Goal: Transaction & Acquisition: Purchase product/service

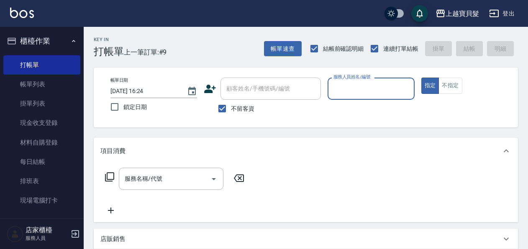
click at [224, 98] on div "顧客姓名/手機號碼/編號" at bounding box center [270, 88] width 100 height 22
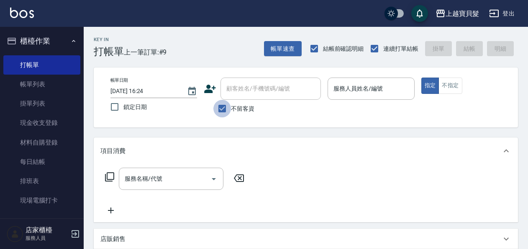
click at [224, 110] on input "不留客資" at bounding box center [222, 109] width 18 height 18
checkbox input "false"
click at [238, 85] on input "顧客姓名/手機號碼/編號" at bounding box center [264, 88] width 80 height 15
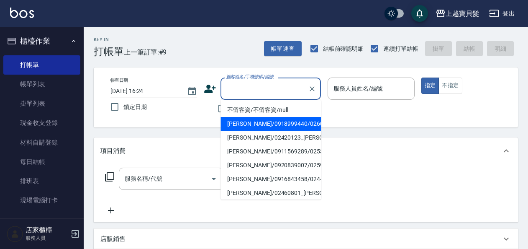
click at [236, 122] on li "[PERSON_NAME]/0918999440/02600606" at bounding box center [270, 124] width 100 height 14
type input "[PERSON_NAME]/0918999440/02600606"
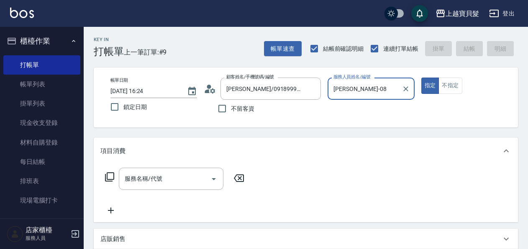
click at [365, 78] on label "服務人員姓名/編號" at bounding box center [351, 77] width 37 height 6
click at [365, 81] on input "[PERSON_NAME]-08" at bounding box center [364, 88] width 67 height 15
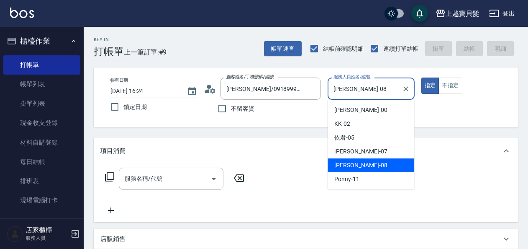
click at [356, 94] on input "[PERSON_NAME]-08" at bounding box center [364, 88] width 67 height 15
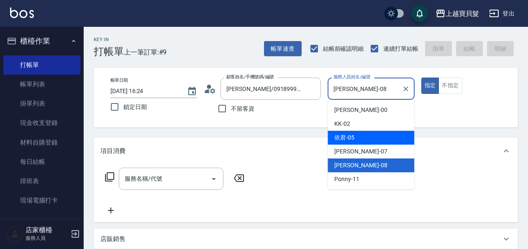
click at [347, 136] on span "依君 -05" at bounding box center [344, 137] width 20 height 9
type input "依君-05"
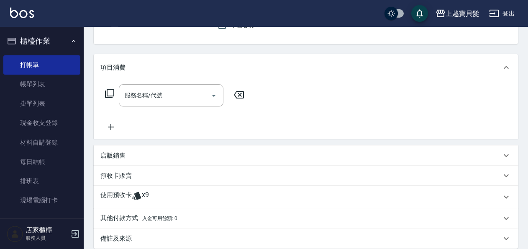
scroll to position [84, 0]
click at [154, 193] on div "使用預收卡 x9" at bounding box center [300, 196] width 401 height 13
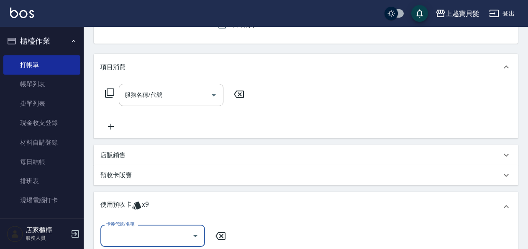
scroll to position [0, 0]
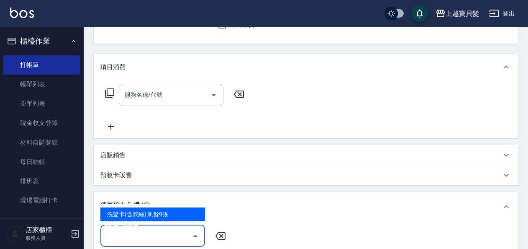
click at [156, 233] on input "卡券代號/名稱" at bounding box center [146, 235] width 85 height 15
drag, startPoint x: 162, startPoint y: 215, endPoint x: 183, endPoint y: 214, distance: 21.0
click at [162, 215] on div "洗髮卡(含潤絲) 剩餘9張" at bounding box center [152, 214] width 105 height 14
type input "洗髮卡(含潤絲)"
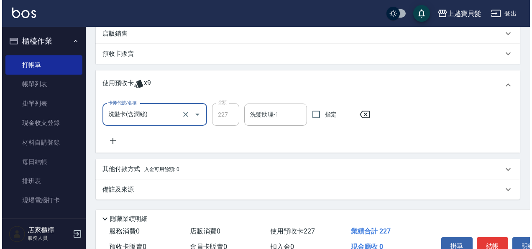
scroll to position [249, 0]
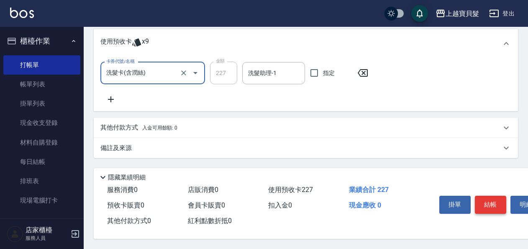
click at [498, 205] on button "結帳" at bounding box center [490, 204] width 31 height 18
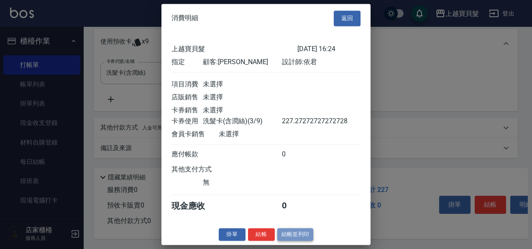
click at [289, 240] on button "結帳並列印" at bounding box center [295, 234] width 36 height 13
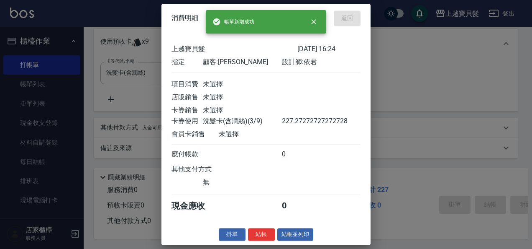
type input "[DATE] 17:42"
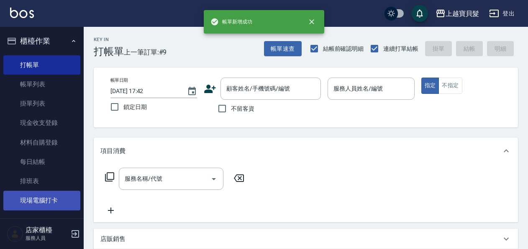
scroll to position [0, 0]
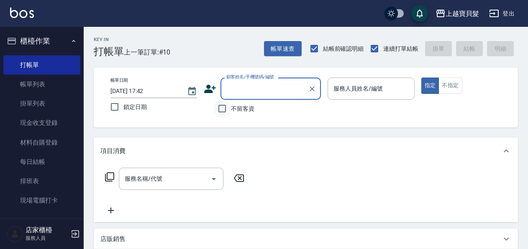
click at [226, 113] on input "不留客資" at bounding box center [222, 109] width 18 height 18
checkbox input "true"
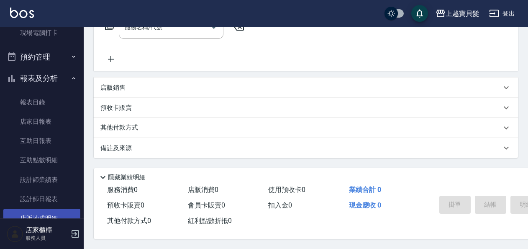
scroll to position [253, 0]
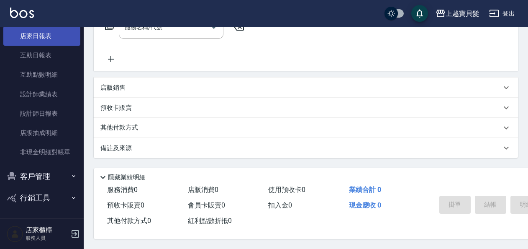
click at [30, 40] on link "店家日報表" at bounding box center [41, 35] width 77 height 19
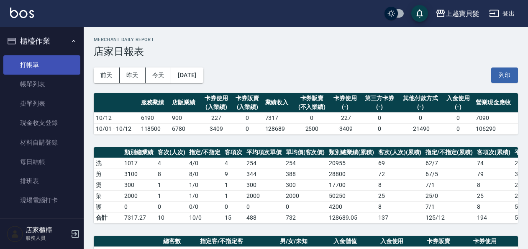
click at [48, 65] on link "打帳單" at bounding box center [41, 64] width 77 height 19
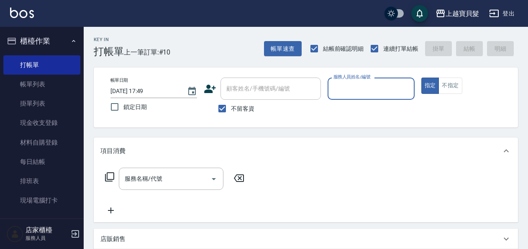
click at [369, 88] on input "服務人員姓名/編號" at bounding box center [370, 88] width 79 height 15
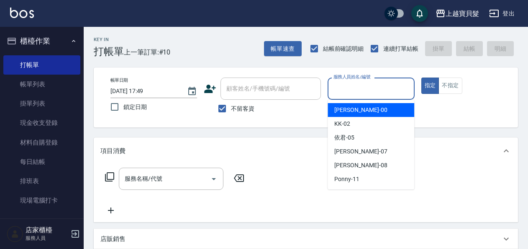
click at [509, 158] on div "項目消費" at bounding box center [306, 150] width 424 height 27
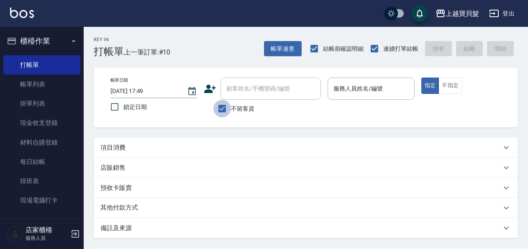
click at [228, 110] on input "不留客資" at bounding box center [222, 109] width 18 height 18
checkbox input "false"
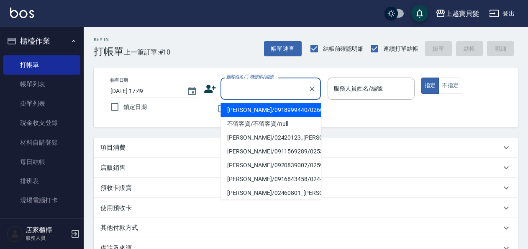
click at [251, 90] on input "顧客姓名/手機號碼/編號" at bounding box center [264, 88] width 80 height 15
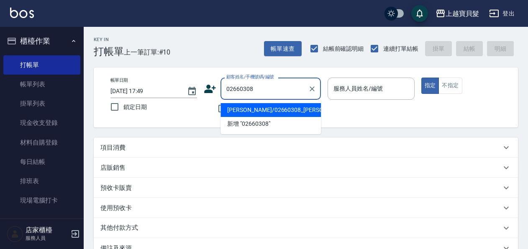
type input "[PERSON_NAME]/02660308_[PERSON_NAME]/02660308"
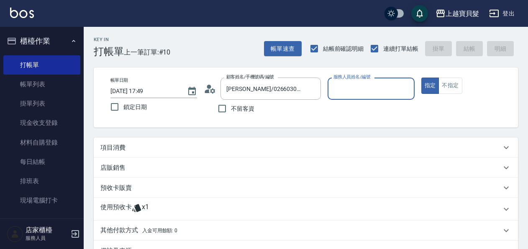
type input "Ponny-11"
click at [152, 212] on div "使用預收卡 x1" at bounding box center [300, 209] width 401 height 13
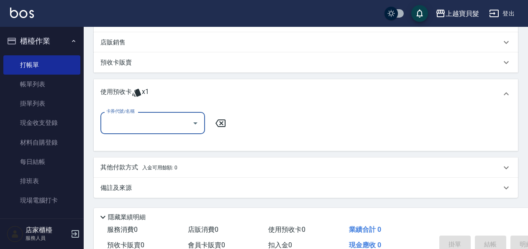
scroll to position [126, 0]
click at [199, 123] on icon "Open" at bounding box center [195, 123] width 10 height 10
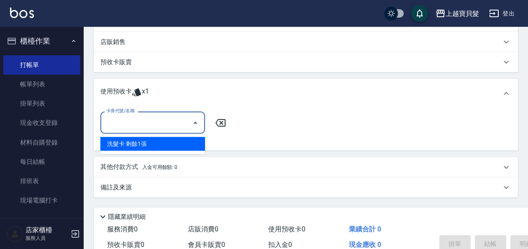
click at [160, 144] on div "洗髮卡 剩餘1張" at bounding box center [152, 144] width 105 height 14
type input "洗髮卡"
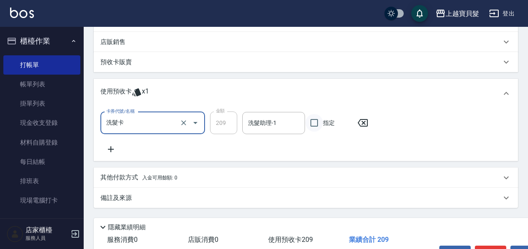
click at [313, 126] on input "指定" at bounding box center [314, 123] width 18 height 18
checkbox input "true"
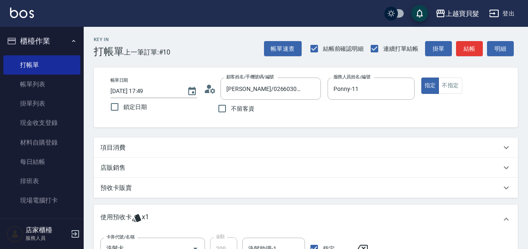
click at [132, 146] on div "項目消費" at bounding box center [300, 147] width 401 height 9
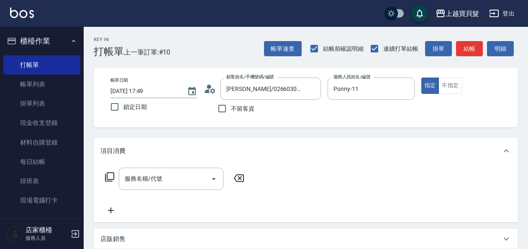
click at [110, 174] on icon at bounding box center [110, 177] width 10 height 10
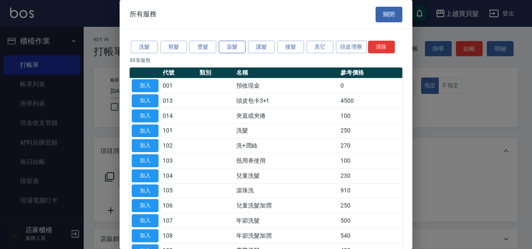
click at [237, 46] on button "染髮" at bounding box center [232, 47] width 27 height 13
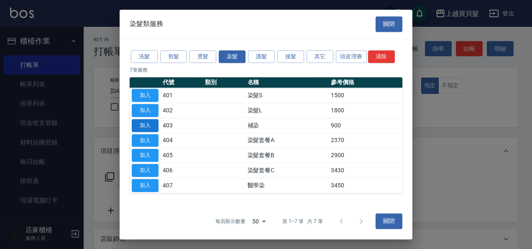
click at [152, 124] on button "加入" at bounding box center [145, 125] width 27 height 13
type input "補染(403)"
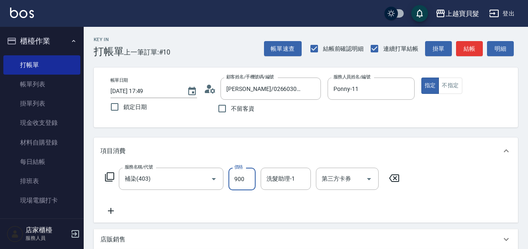
click at [250, 181] on input "900" at bounding box center [241, 178] width 27 height 23
type input "1000"
click at [114, 176] on icon at bounding box center [110, 177] width 10 height 10
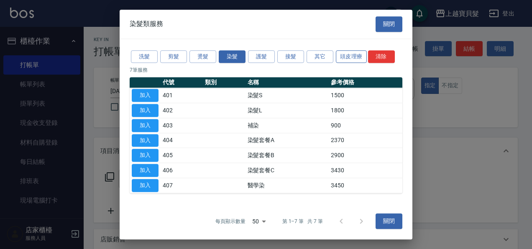
click at [351, 52] on button "頭皮理療" at bounding box center [351, 56] width 31 height 13
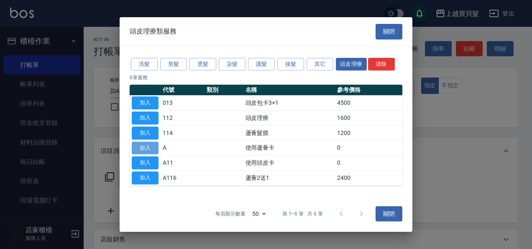
click at [143, 148] on button "加入" at bounding box center [145, 147] width 27 height 13
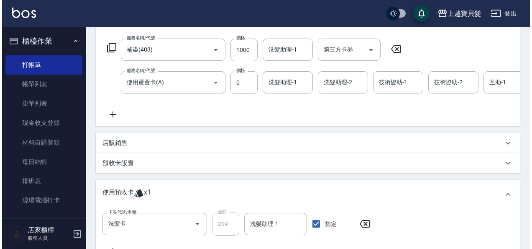
scroll to position [289, 0]
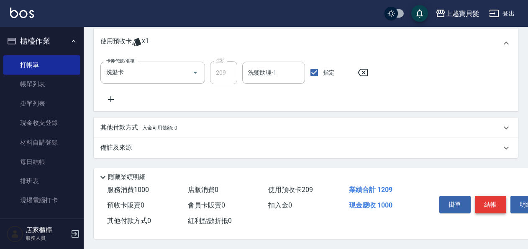
click at [494, 201] on button "結帳" at bounding box center [490, 204] width 31 height 18
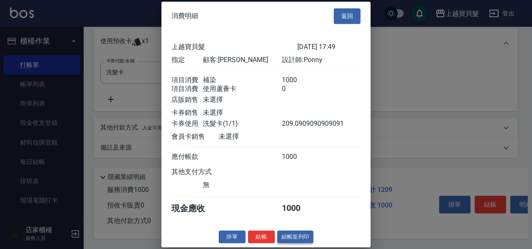
click at [297, 243] on button "結帳並列印" at bounding box center [295, 236] width 36 height 13
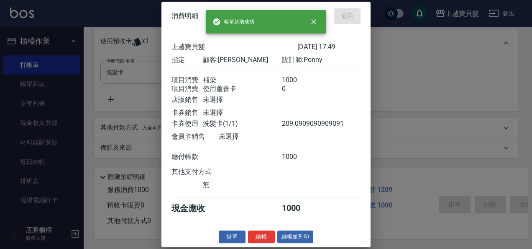
type input "[DATE] 18:23"
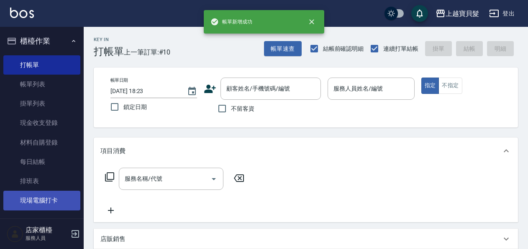
scroll to position [0, 0]
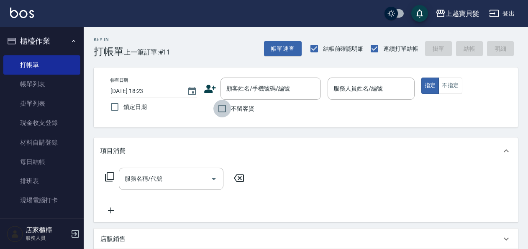
click at [219, 112] on input "不留客資" at bounding box center [222, 109] width 18 height 18
checkbox input "true"
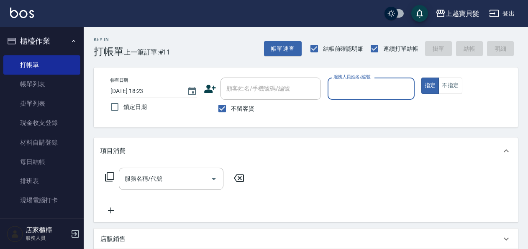
click at [343, 83] on input "服務人員姓名/編號" at bounding box center [370, 88] width 79 height 15
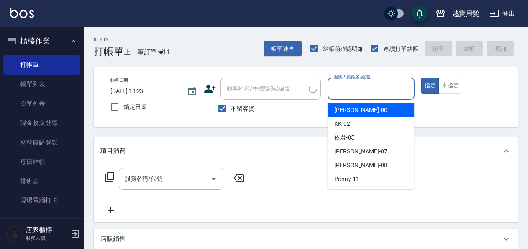
type input "[PERSON_NAME]/0976056758/"
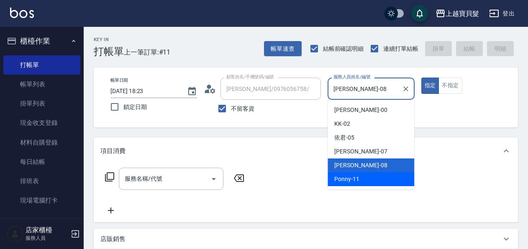
click at [354, 180] on span "Ponny -11" at bounding box center [346, 178] width 25 height 9
type input "Ponny-11"
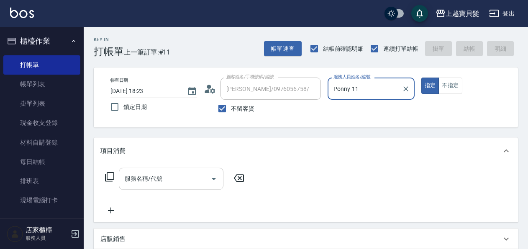
click at [191, 181] on input "服務名稱/代號" at bounding box center [165, 178] width 85 height 15
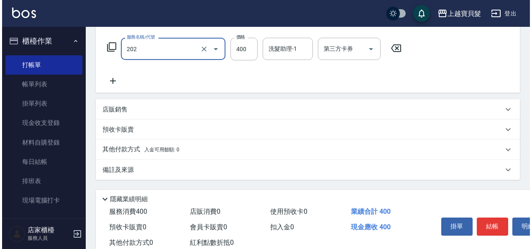
scroll to position [154, 0]
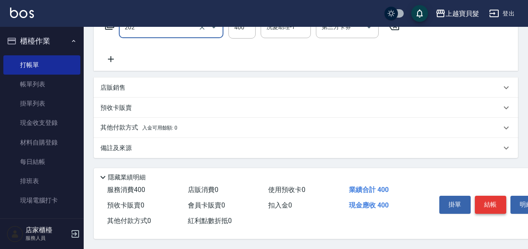
type input "剪髮(202)"
click at [492, 203] on button "結帳" at bounding box center [490, 204] width 31 height 18
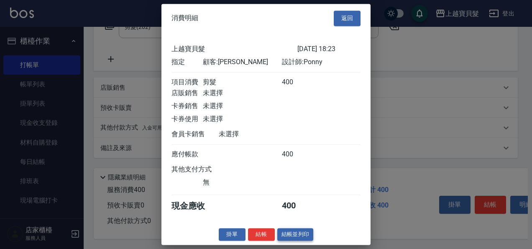
click at [296, 241] on button "結帳並列印" at bounding box center [295, 234] width 36 height 13
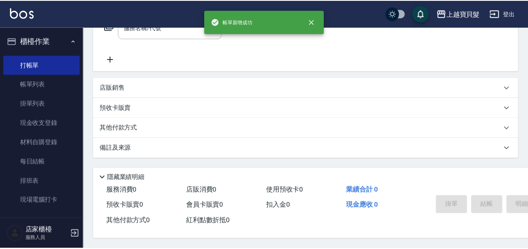
scroll to position [0, 0]
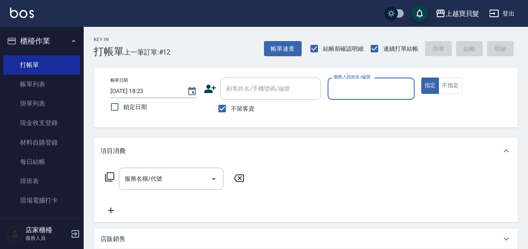
click at [335, 92] on input "服務人員姓名/編號" at bounding box center [370, 88] width 79 height 15
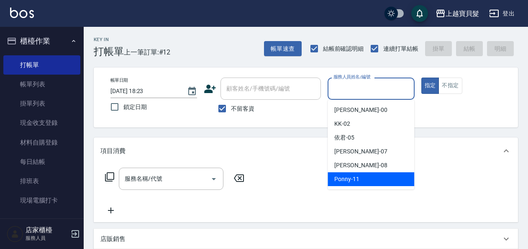
click at [357, 174] on div "Ponny -11" at bounding box center [371, 179] width 87 height 14
type input "Ponny-11"
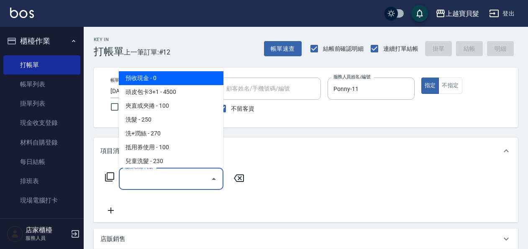
click at [168, 184] on input "服務名稱/代號" at bounding box center [165, 178] width 85 height 15
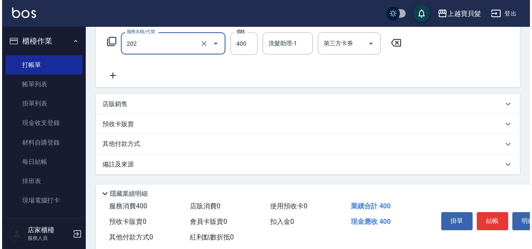
scroll to position [154, 0]
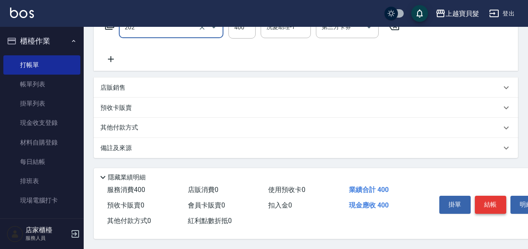
type input "剪髮(202)"
click at [493, 202] on button "結帳" at bounding box center [490, 204] width 31 height 18
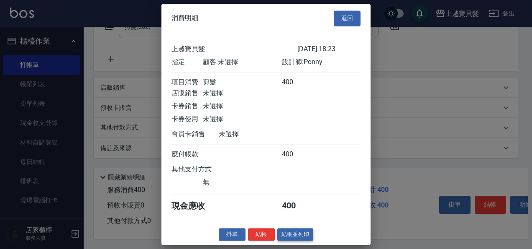
click at [290, 241] on button "結帳並列印" at bounding box center [295, 234] width 36 height 13
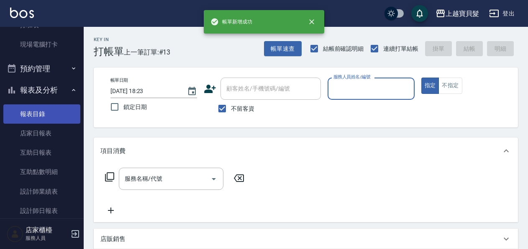
scroll to position [253, 0]
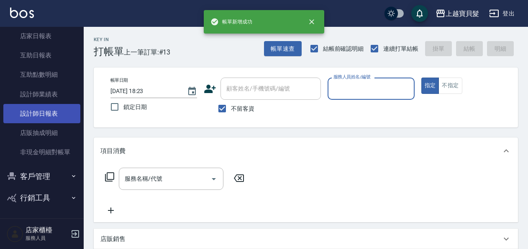
click at [39, 113] on link "設計師日報表" at bounding box center [41, 113] width 77 height 19
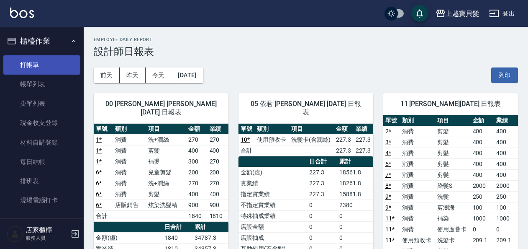
click at [52, 63] on link "打帳單" at bounding box center [41, 64] width 77 height 19
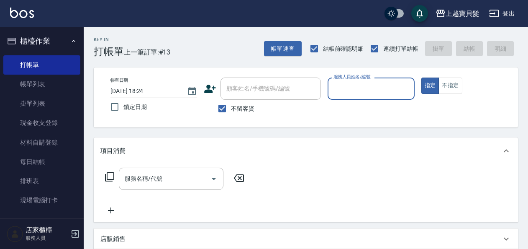
click at [354, 91] on input "服務人員姓名/編號" at bounding box center [370, 88] width 79 height 15
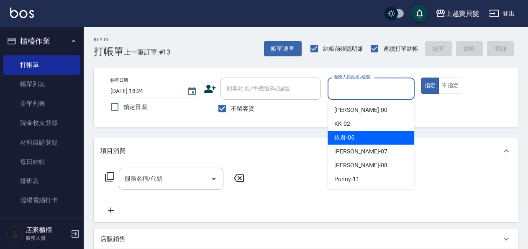
click at [357, 141] on div "依君 -05" at bounding box center [371, 138] width 87 height 14
type input "依君-05"
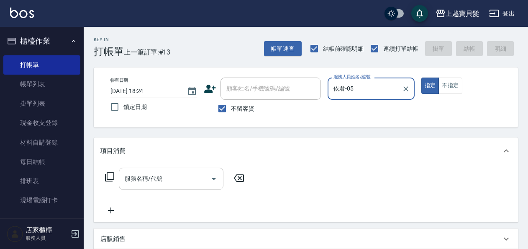
click at [180, 179] on input "服務名稱/代號" at bounding box center [165, 178] width 85 height 15
click at [111, 177] on icon at bounding box center [110, 177] width 10 height 10
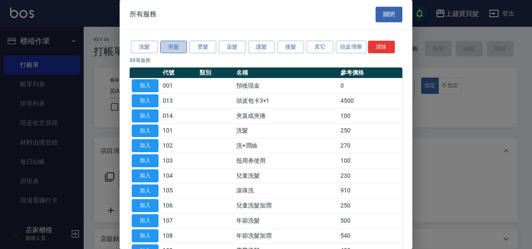
click at [174, 47] on button "剪髮" at bounding box center [173, 47] width 27 height 13
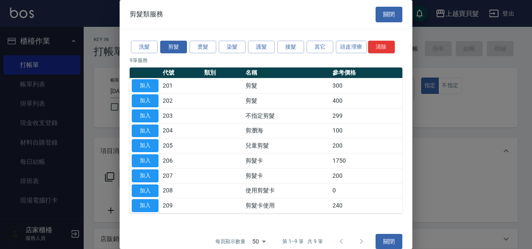
drag, startPoint x: 139, startPoint y: 143, endPoint x: 160, endPoint y: 144, distance: 20.9
click at [139, 144] on button "加入" at bounding box center [145, 145] width 27 height 13
type input "兒童剪髮(205)"
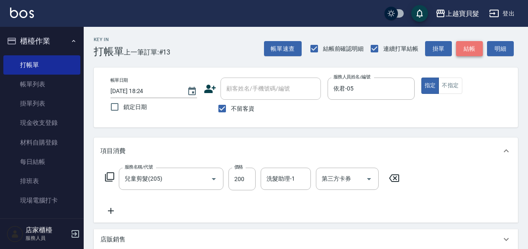
click at [457, 54] on button "結帳" at bounding box center [469, 48] width 27 height 15
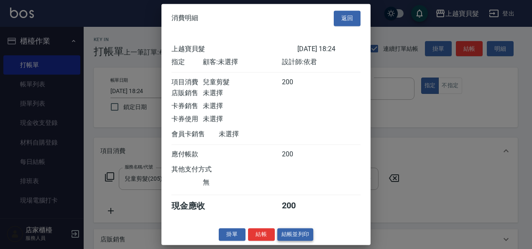
click at [282, 241] on button "結帳並列印" at bounding box center [295, 234] width 36 height 13
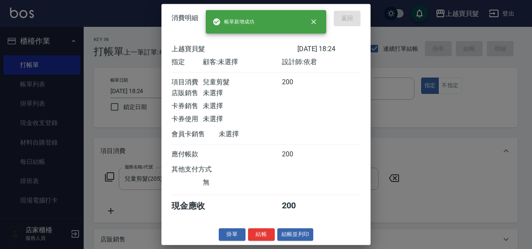
type input "[DATE] 18:25"
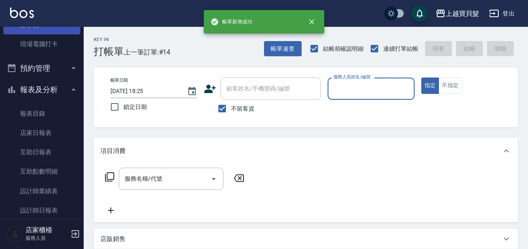
scroll to position [167, 0]
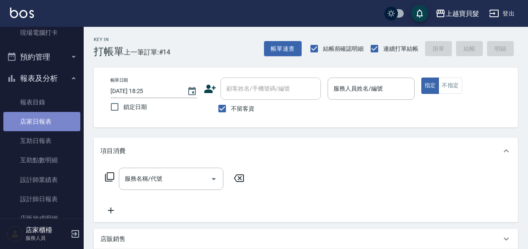
click at [49, 124] on link "店家日報表" at bounding box center [41, 121] width 77 height 19
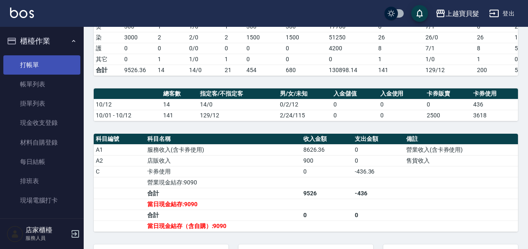
scroll to position [158, 0]
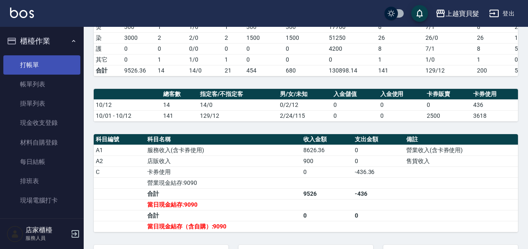
click at [66, 70] on link "打帳單" at bounding box center [41, 64] width 77 height 19
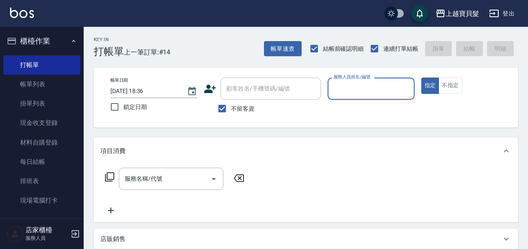
click at [361, 87] on input "服務人員姓名/編號" at bounding box center [370, 88] width 79 height 15
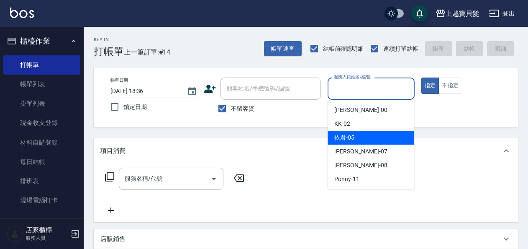
drag, startPoint x: 354, startPoint y: 134, endPoint x: 408, endPoint y: 105, distance: 62.3
click at [356, 133] on div "依君 -05" at bounding box center [371, 138] width 87 height 14
type input "依君-05"
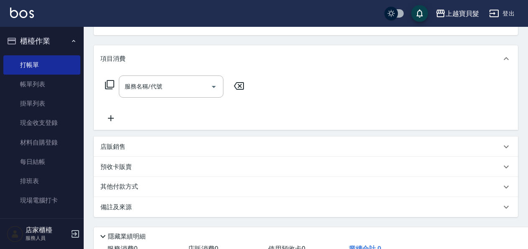
scroll to position [154, 0]
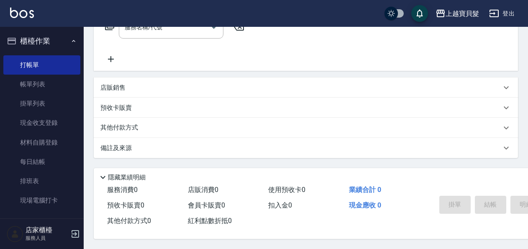
click at [124, 103] on p "預收卡販賣" at bounding box center [115, 107] width 31 height 9
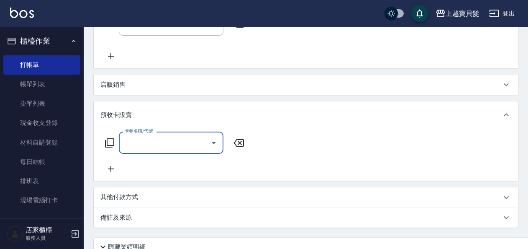
scroll to position [0, 0]
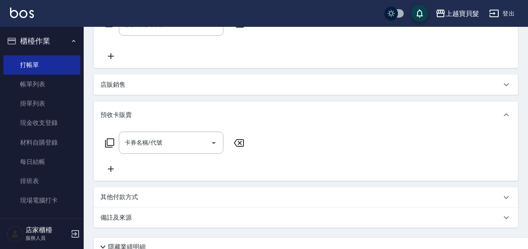
click at [122, 90] on div "店販銷售" at bounding box center [306, 84] width 424 height 20
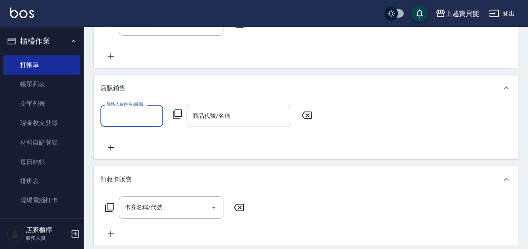
click at [117, 114] on input "服務人員姓名/編號" at bounding box center [131, 115] width 55 height 15
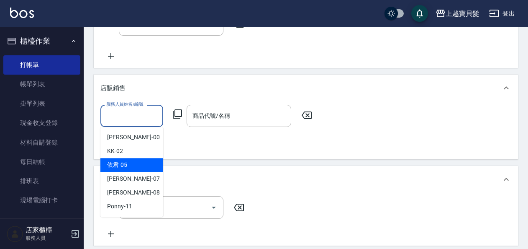
drag, startPoint x: 129, startPoint y: 161, endPoint x: 190, endPoint y: 123, distance: 71.0
click at [133, 160] on div "依君 -05" at bounding box center [131, 165] width 63 height 14
type input "依君-05"
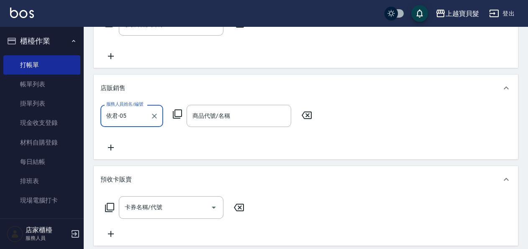
click at [177, 110] on icon at bounding box center [177, 114] width 10 height 10
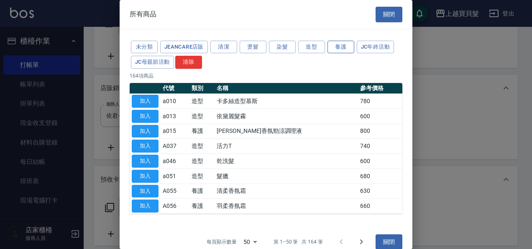
click at [346, 43] on button "養護" at bounding box center [341, 47] width 27 height 13
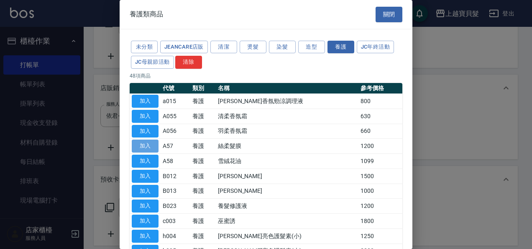
click at [149, 149] on button "加入" at bounding box center [145, 145] width 27 height 13
type input "絲柔髮膜"
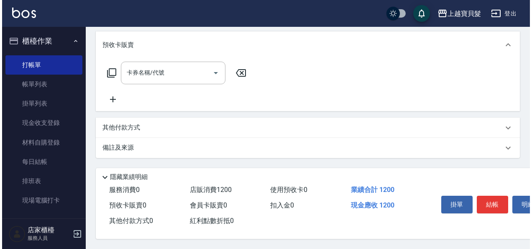
scroll to position [291, 0]
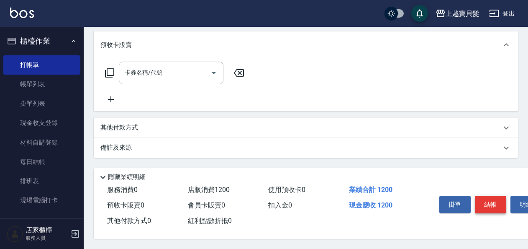
click at [479, 199] on button "結帳" at bounding box center [490, 204] width 31 height 18
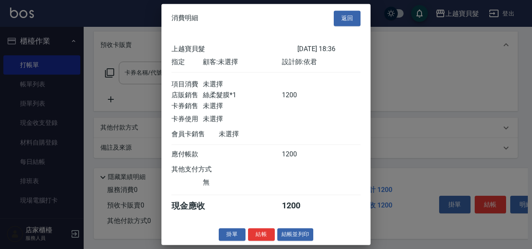
drag, startPoint x: 281, startPoint y: 241, endPoint x: 261, endPoint y: 235, distance: 20.5
click at [281, 241] on button "結帳並列印" at bounding box center [295, 234] width 36 height 13
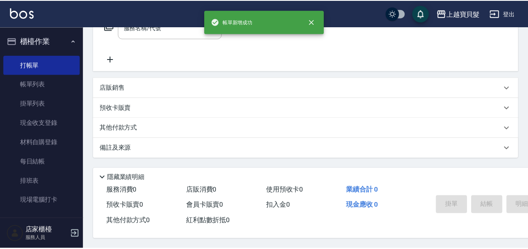
scroll to position [0, 0]
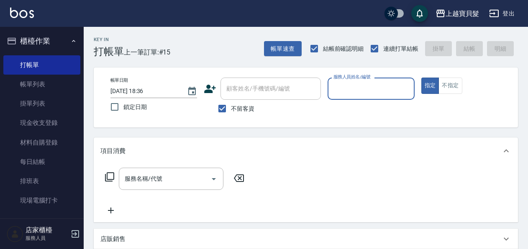
click at [348, 88] on input "服務人員姓名/編號" at bounding box center [370, 88] width 79 height 15
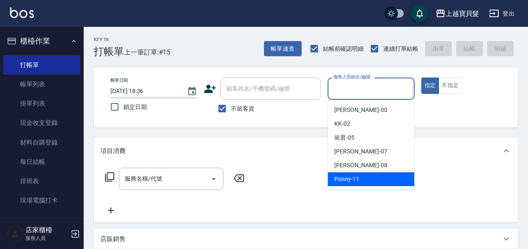
click at [365, 180] on div "Ponny -11" at bounding box center [371, 179] width 87 height 14
type input "Ponny-11"
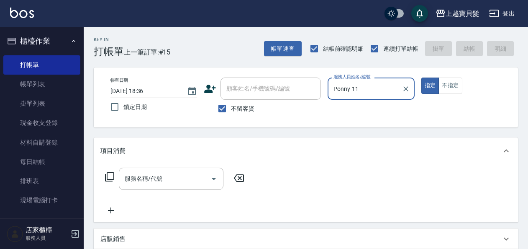
click at [145, 177] on input "服務名稱/代號" at bounding box center [165, 178] width 85 height 15
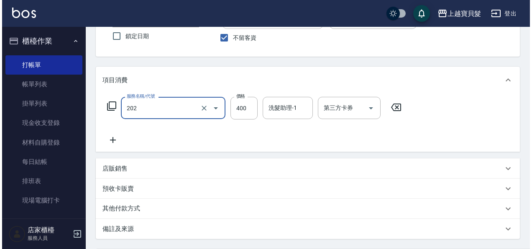
scroll to position [154, 0]
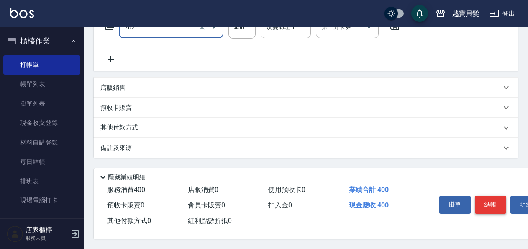
type input "剪髮(202)"
click at [495, 198] on button "結帳" at bounding box center [490, 204] width 31 height 18
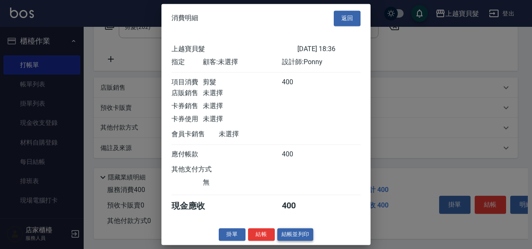
click at [290, 239] on button "結帳並列印" at bounding box center [295, 234] width 36 height 13
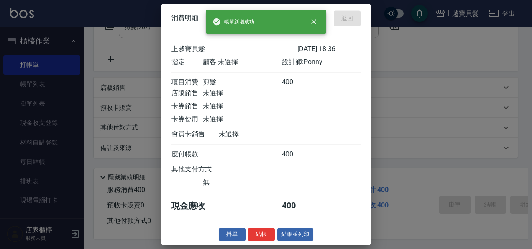
type input "[DATE] 18:47"
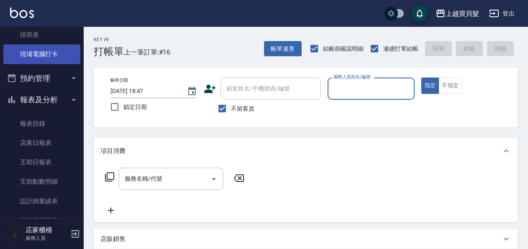
scroll to position [251, 0]
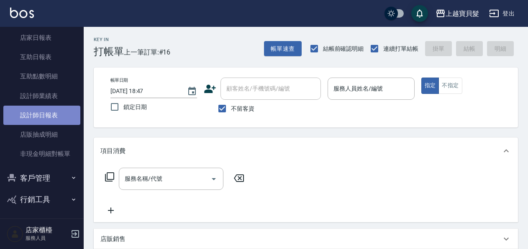
click at [59, 113] on link "設計師日報表" at bounding box center [41, 114] width 77 height 19
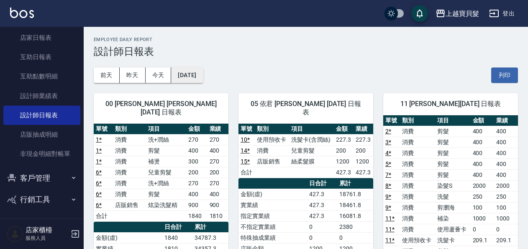
click at [203, 74] on button "[DATE]" at bounding box center [187, 74] width 32 height 15
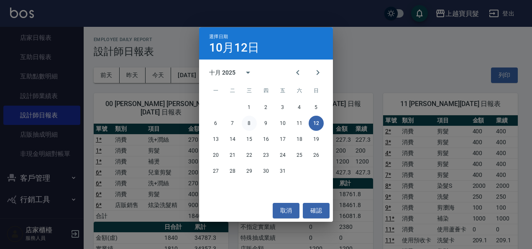
click at [250, 124] on button "8" at bounding box center [249, 122] width 15 height 15
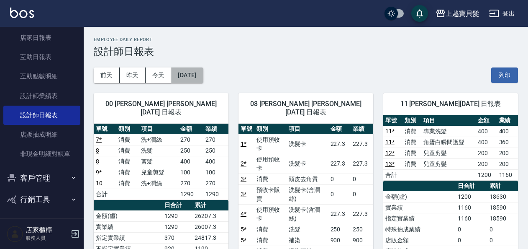
click at [186, 72] on button "[DATE]" at bounding box center [187, 74] width 32 height 15
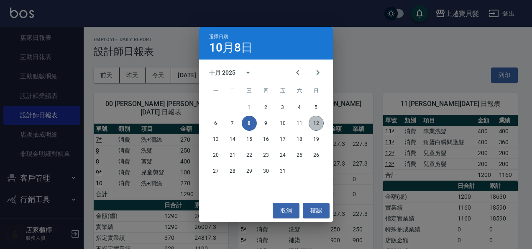
click at [314, 127] on button "12" at bounding box center [316, 122] width 15 height 15
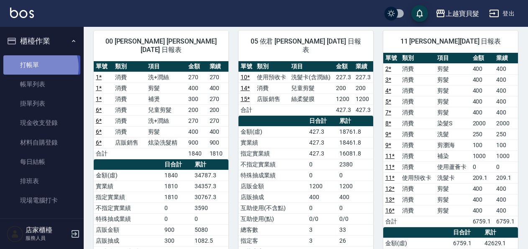
click at [36, 67] on link "打帳單" at bounding box center [41, 64] width 77 height 19
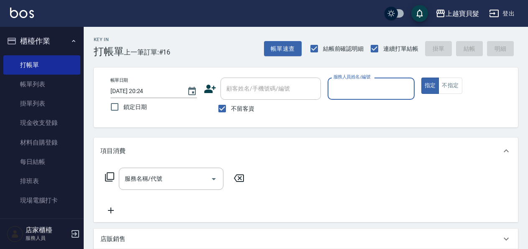
click at [361, 92] on input "服務人員姓名/編號" at bounding box center [370, 88] width 79 height 15
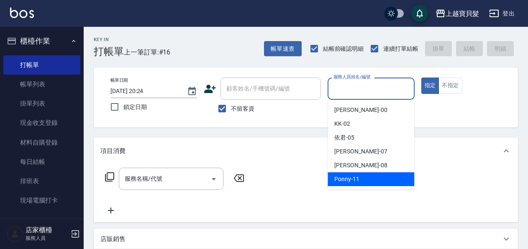
click at [346, 181] on span "Ponny -11" at bounding box center [346, 178] width 25 height 9
type input "Ponny-11"
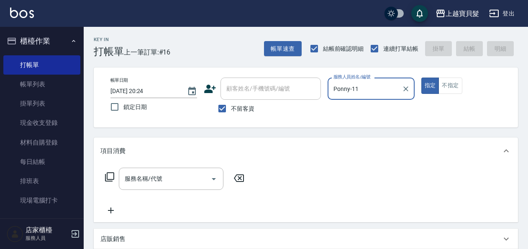
click at [113, 176] on icon at bounding box center [110, 177] width 10 height 10
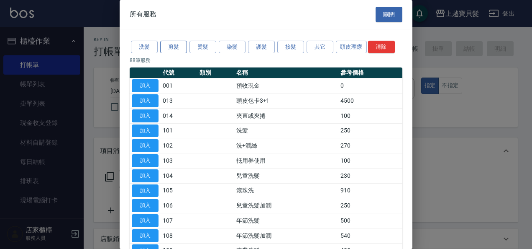
click at [172, 47] on button "剪髮" at bounding box center [173, 47] width 27 height 13
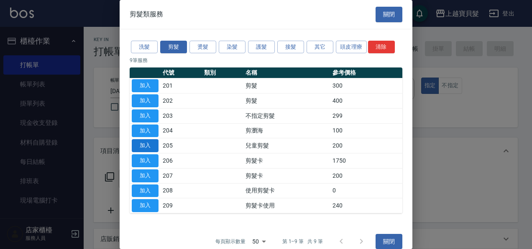
click at [148, 145] on button "加入" at bounding box center [145, 145] width 27 height 13
type input "兒童剪髮(205)"
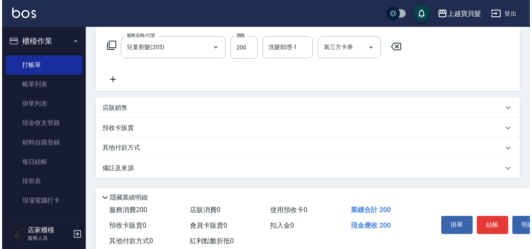
scroll to position [154, 0]
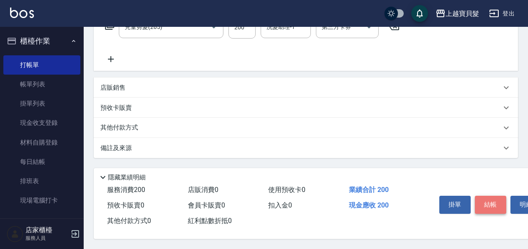
click at [482, 195] on button "結帳" at bounding box center [490, 204] width 31 height 18
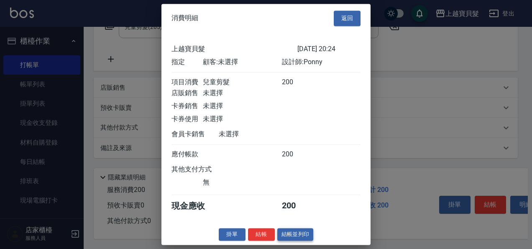
click at [287, 240] on button "結帳並列印" at bounding box center [295, 234] width 36 height 13
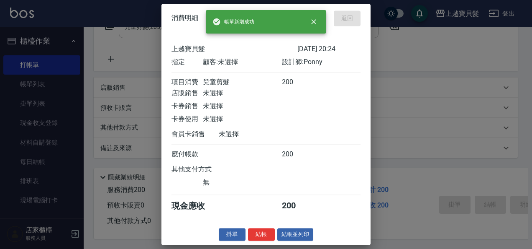
type input "[DATE] 20:25"
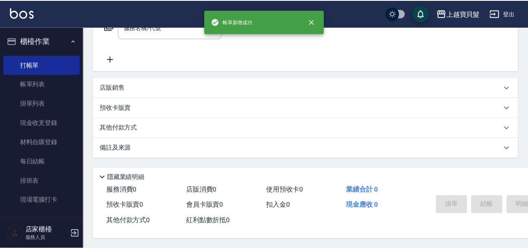
scroll to position [0, 0]
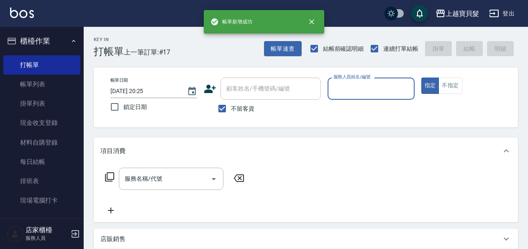
click at [337, 95] on input "服務人員姓名/編號" at bounding box center [370, 88] width 79 height 15
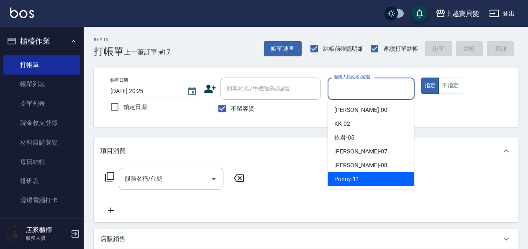
click at [361, 181] on div "Ponny -11" at bounding box center [371, 179] width 87 height 14
type input "Ponny-11"
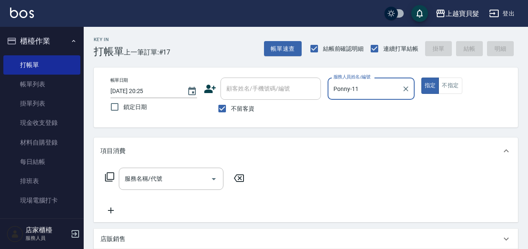
click at [112, 174] on icon at bounding box center [110, 177] width 10 height 10
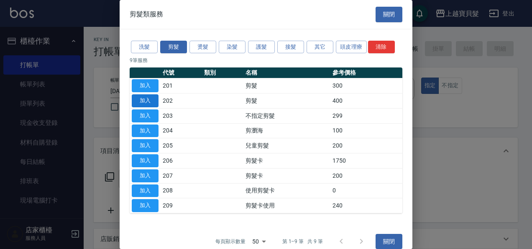
click at [150, 98] on button "加入" at bounding box center [145, 100] width 27 height 13
type input "剪髮(202)"
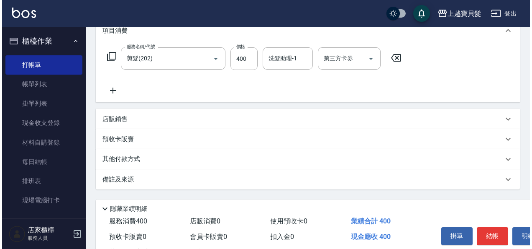
scroll to position [154, 0]
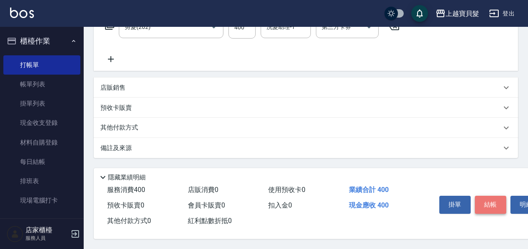
click at [484, 197] on button "結帳" at bounding box center [490, 204] width 31 height 18
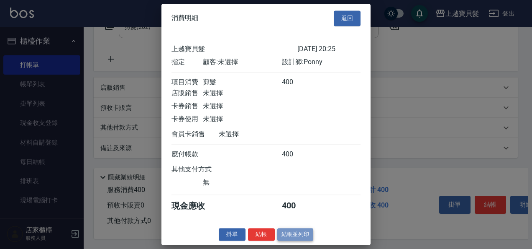
click at [283, 237] on button "結帳並列印" at bounding box center [295, 234] width 36 height 13
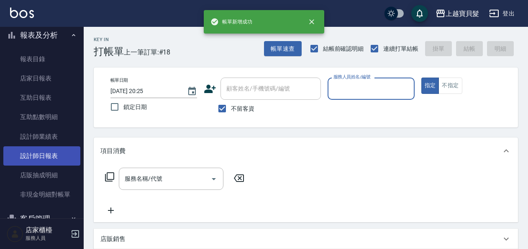
scroll to position [251, 0]
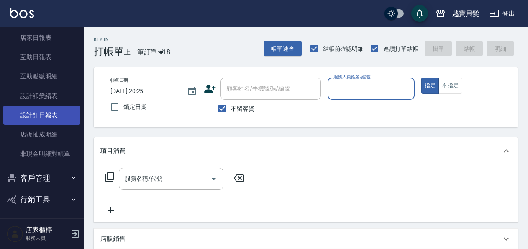
click at [41, 118] on link "設計師日報表" at bounding box center [41, 114] width 77 height 19
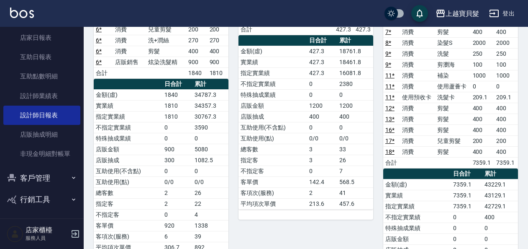
scroll to position [126, 0]
